Goal: Task Accomplishment & Management: Use online tool/utility

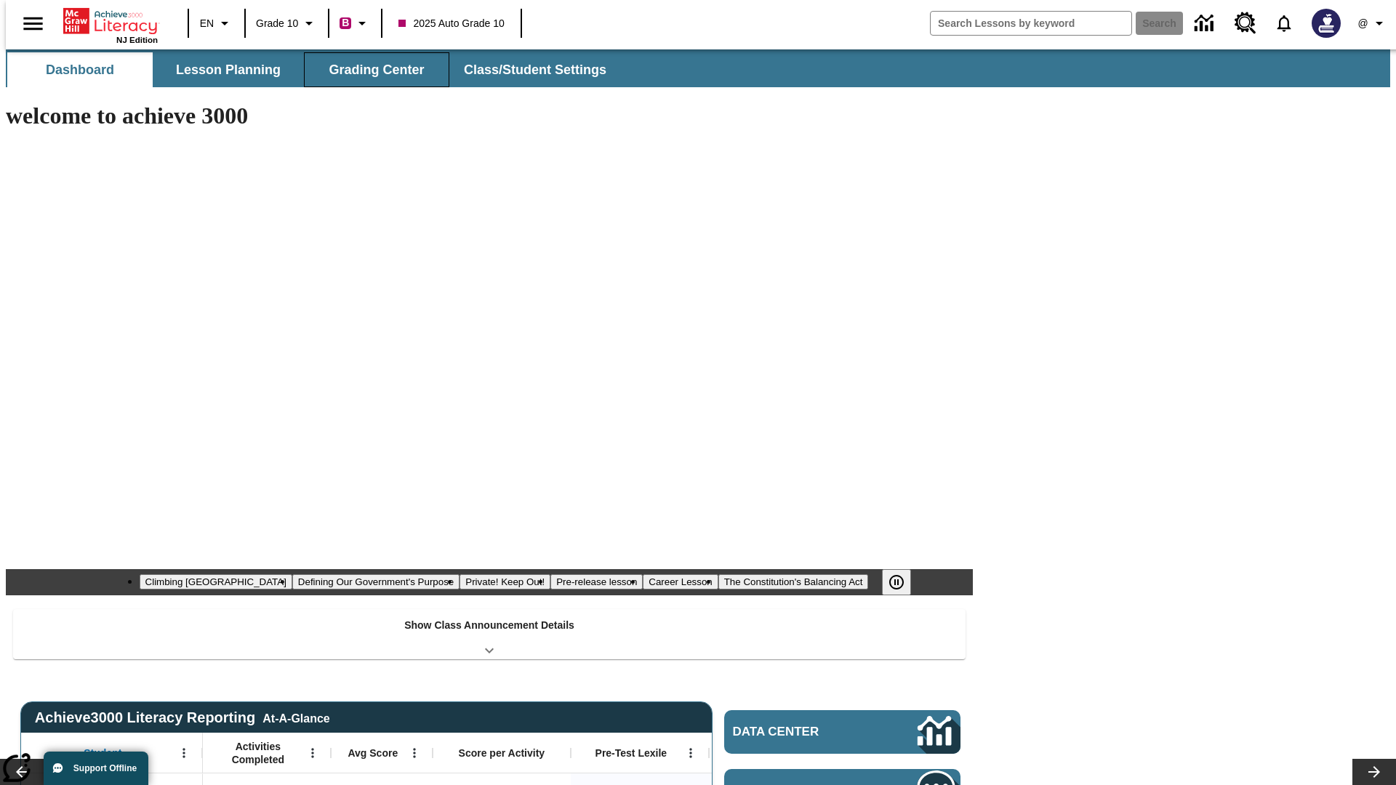
click at [371, 70] on span "Grading Center" at bounding box center [376, 70] width 95 height 17
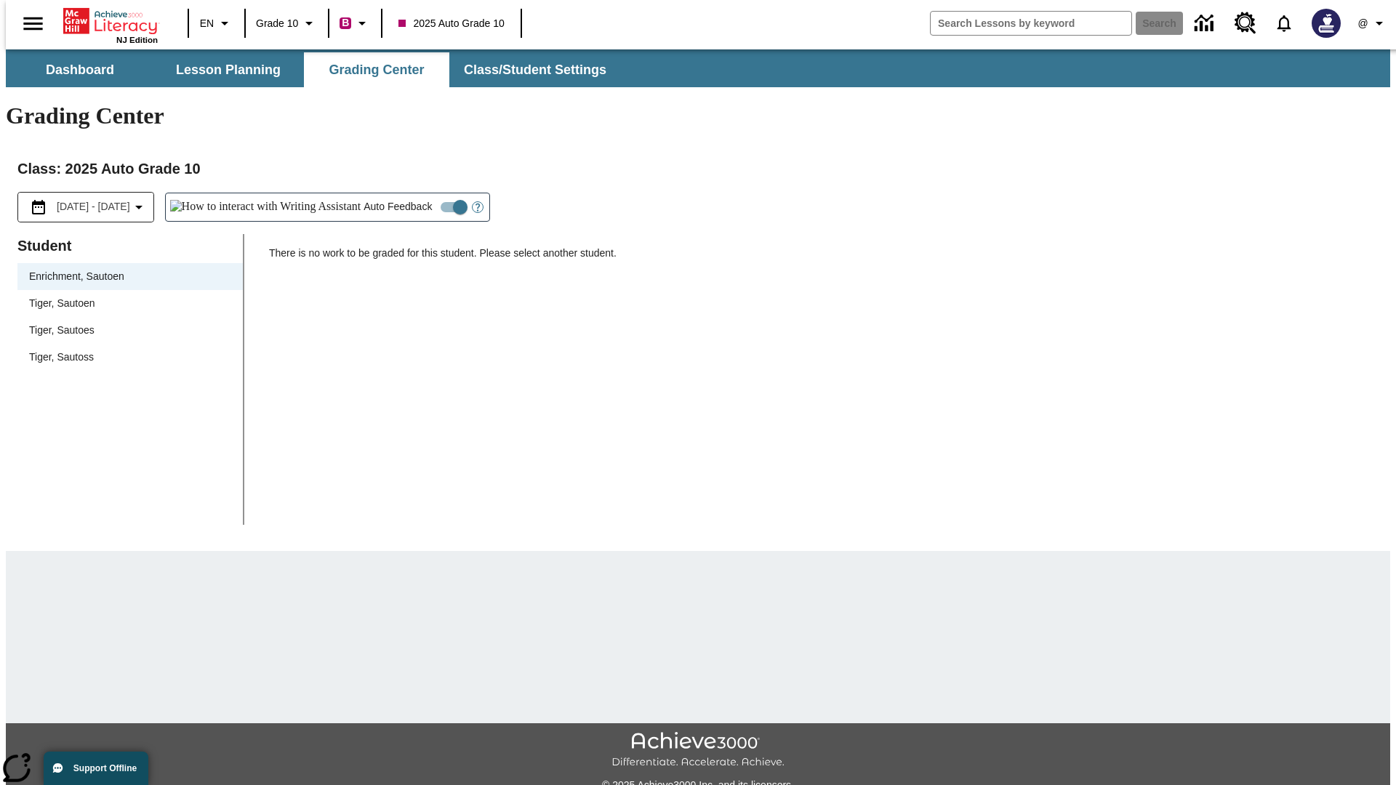
click at [125, 296] on div "Tiger, Sautoen" at bounding box center [130, 303] width 202 height 15
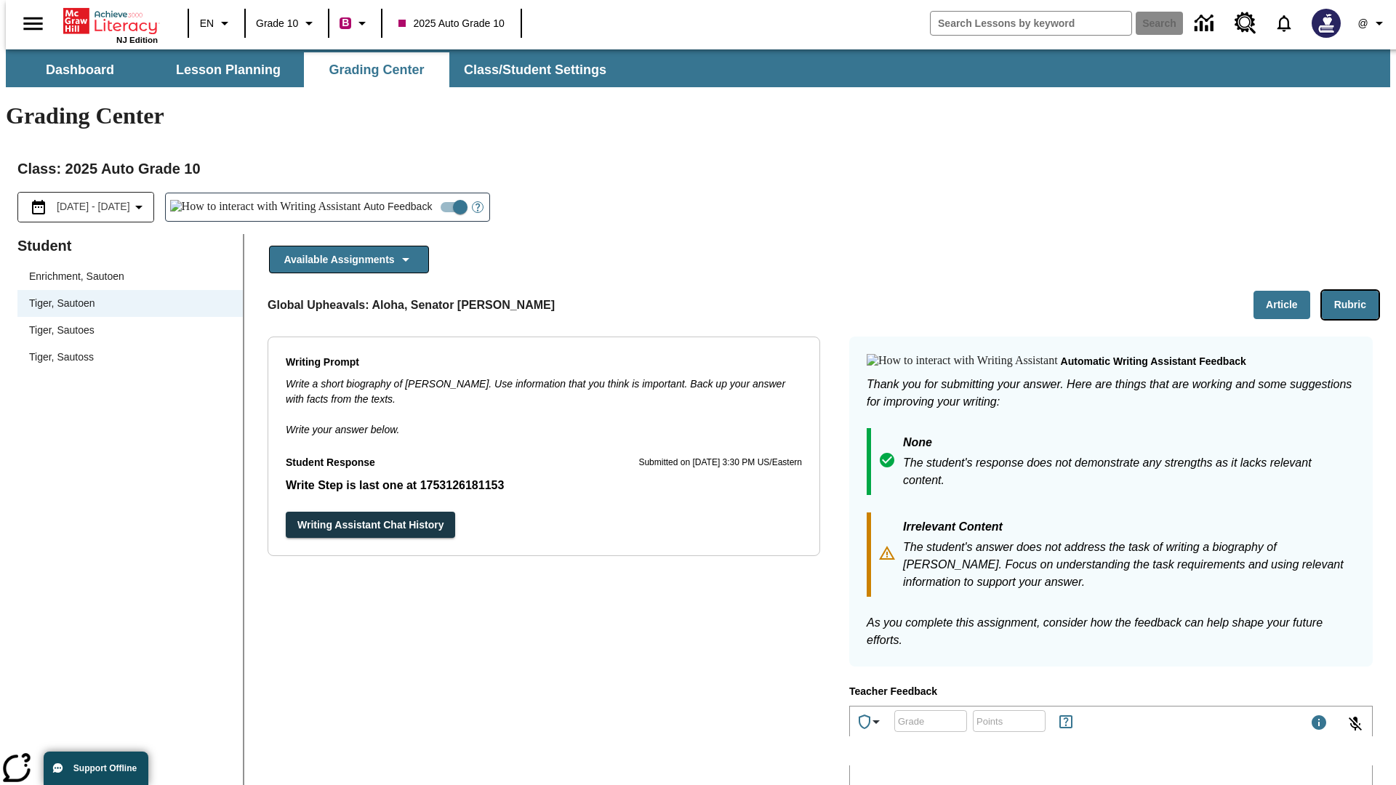
click at [1356, 291] on button "Rubric" at bounding box center [1350, 305] width 57 height 28
click at [1287, 291] on button "Article" at bounding box center [1281, 305] width 57 height 28
click at [216, 23] on icon "Language: EN, Select a language" at bounding box center [224, 23] width 17 height 17
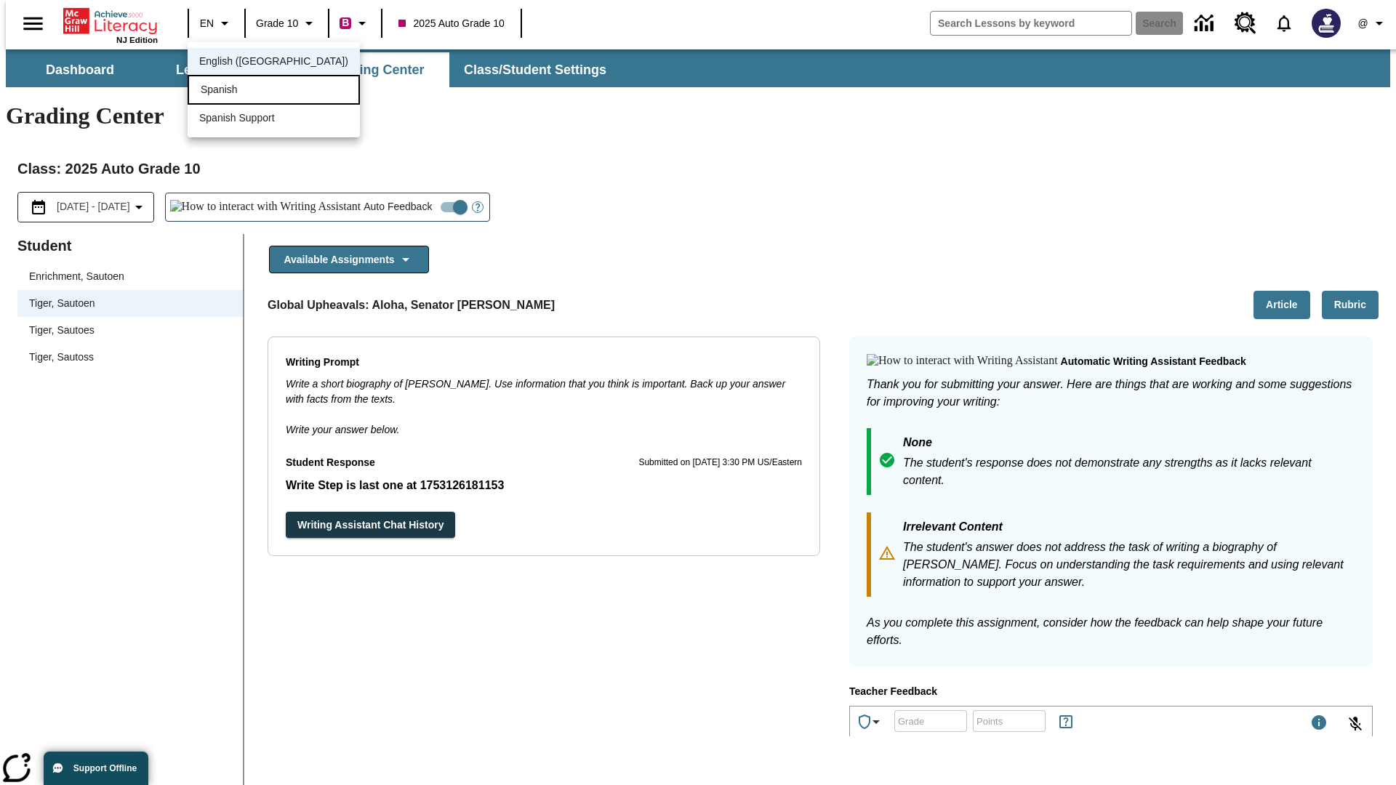
click at [242, 91] on div "Spanish" at bounding box center [274, 90] width 172 height 30
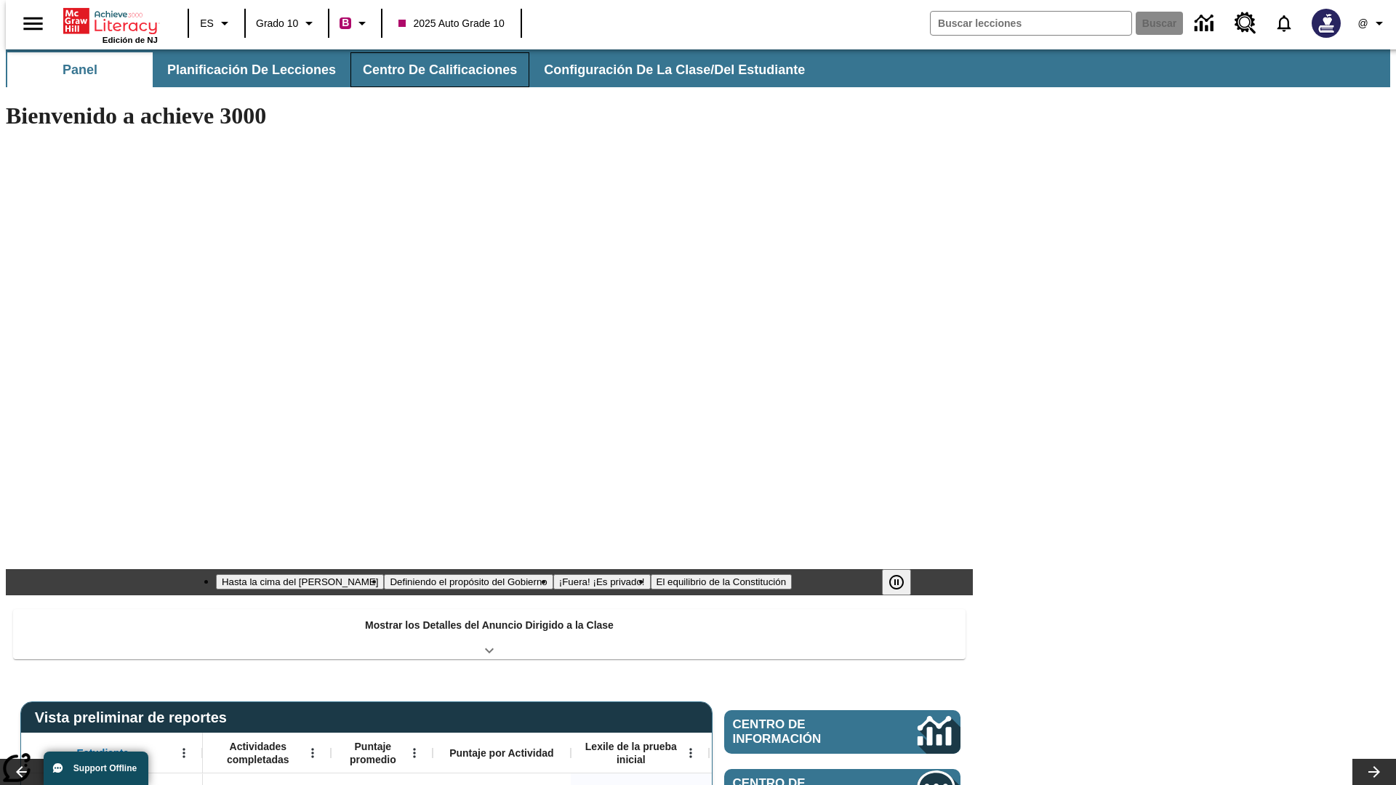
click at [427, 70] on span "Centro de calificaciones" at bounding box center [440, 70] width 154 height 17
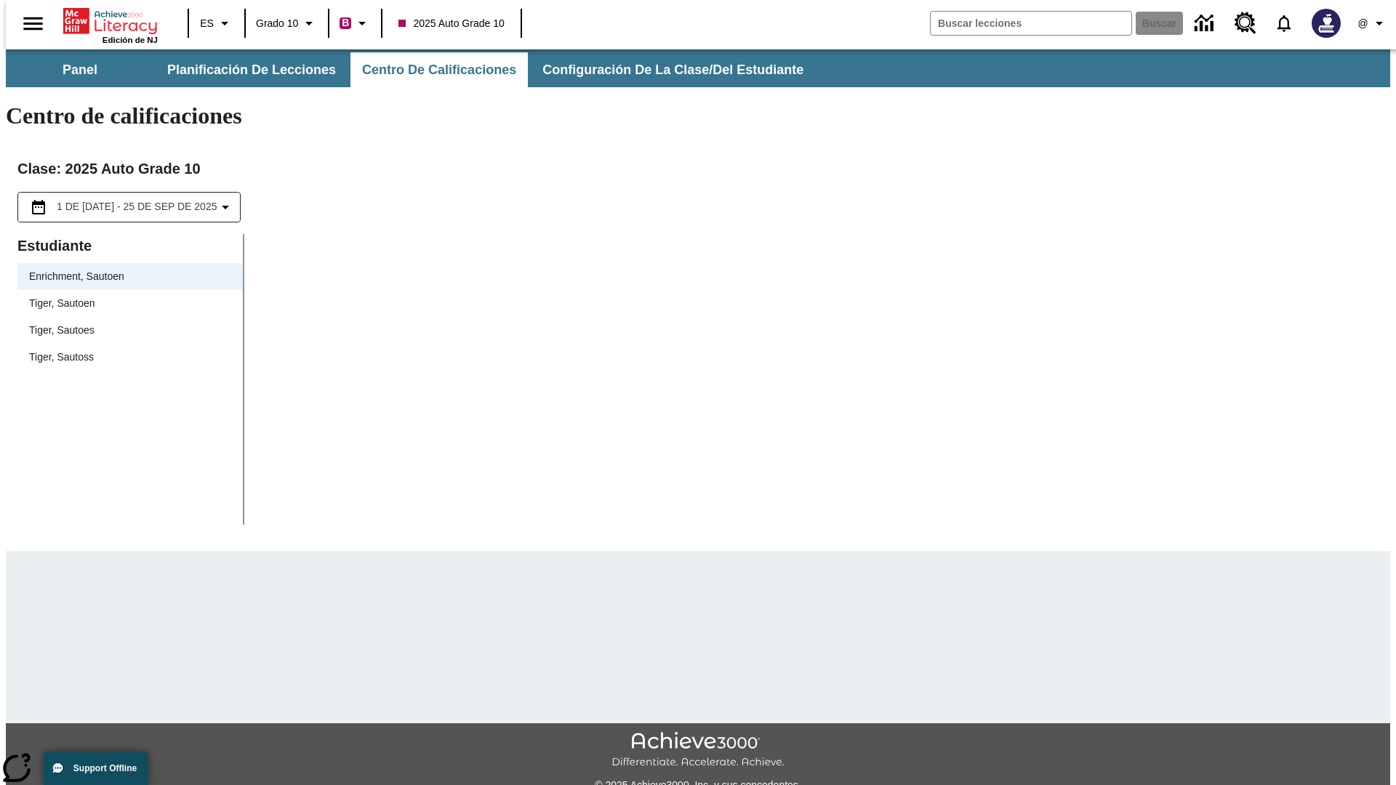
click at [125, 296] on div "Tiger, Sautoen" at bounding box center [130, 303] width 202 height 15
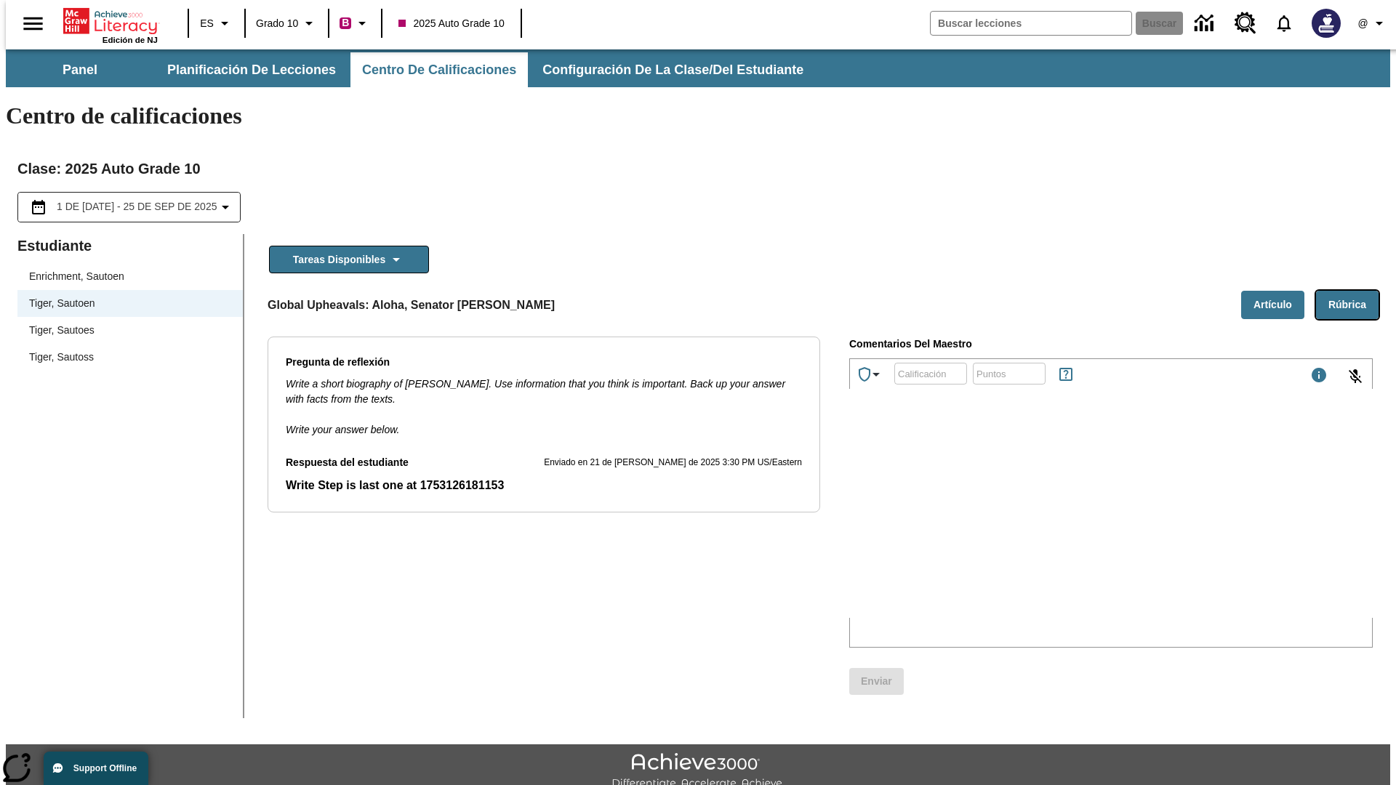
click at [1353, 291] on button "Rúbrica" at bounding box center [1347, 305] width 63 height 28
click at [1278, 291] on button "Artículo" at bounding box center [1272, 305] width 63 height 28
